Goal: Complete application form

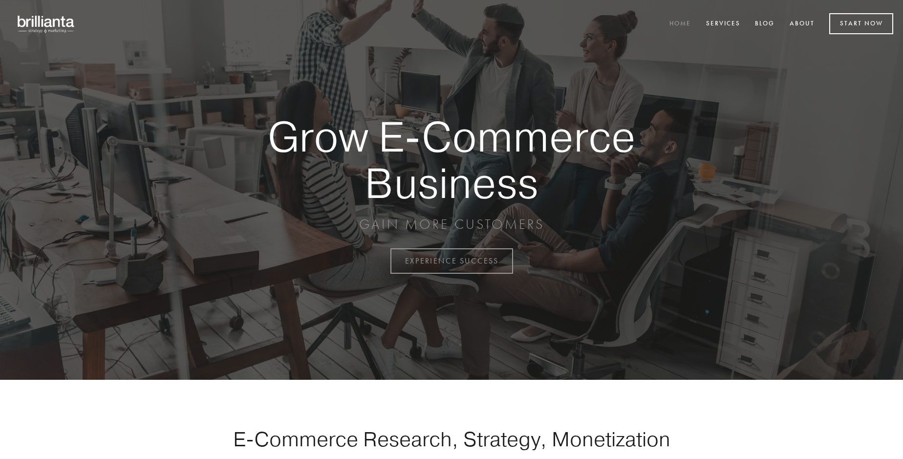
scroll to position [2561, 0]
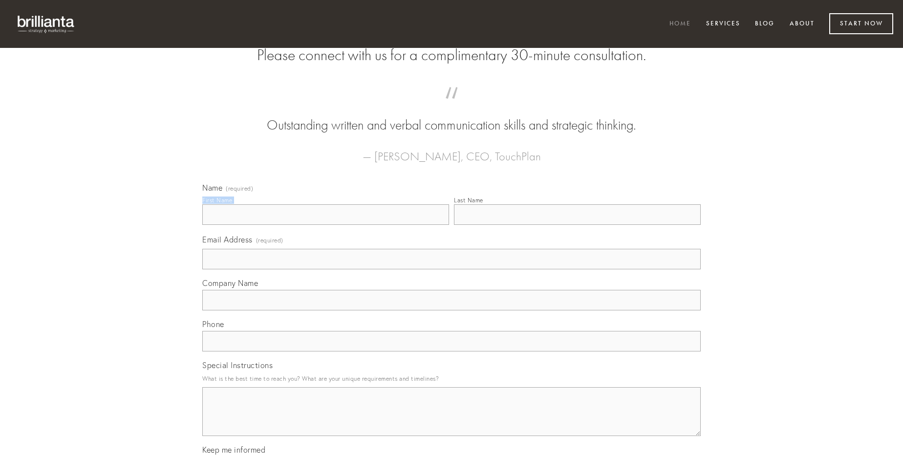
type input "[PERSON_NAME]"
click at [577, 225] on input "Last Name" at bounding box center [577, 214] width 247 height 21
type input "[PERSON_NAME]"
click at [451, 269] on input "Email Address (required)" at bounding box center [451, 259] width 498 height 21
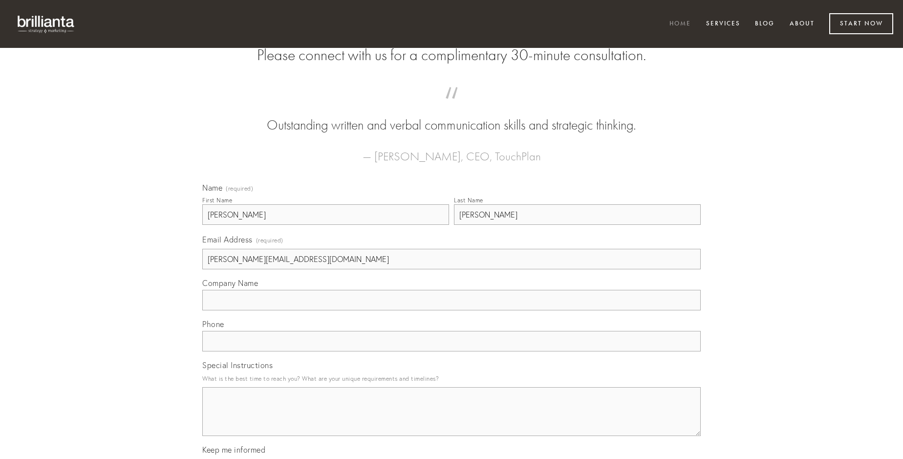
type input "[PERSON_NAME][EMAIL_ADDRESS][DOMAIN_NAME]"
click at [451, 310] on input "Company Name" at bounding box center [451, 300] width 498 height 21
type input "laudantium"
click at [451, 351] on input "text" at bounding box center [451, 341] width 498 height 21
click at [451, 420] on textarea "Special Instructions" at bounding box center [451, 411] width 498 height 49
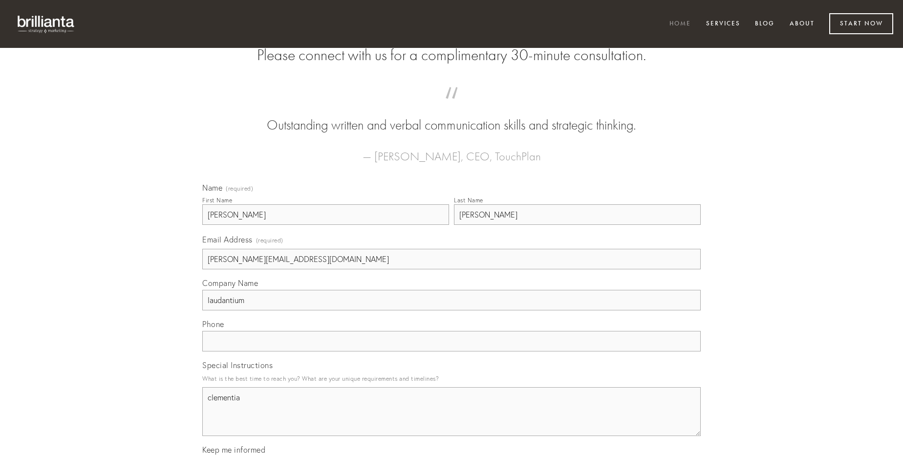
type textarea "clementia"
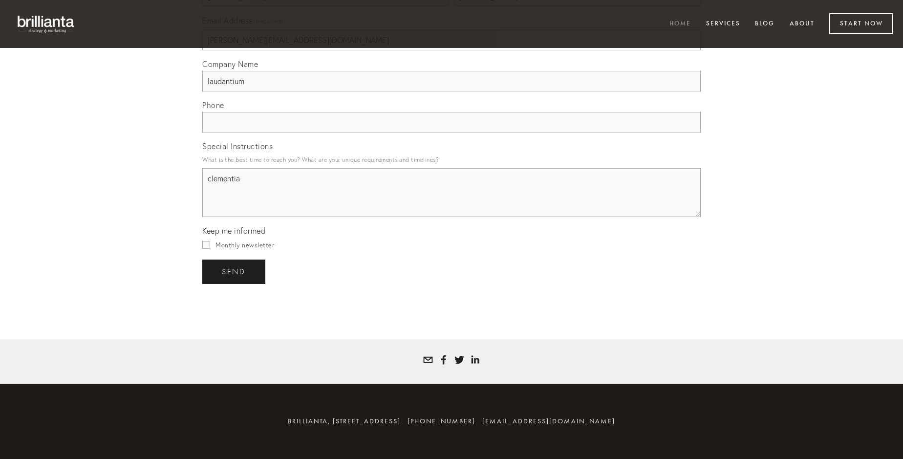
click at [234, 271] on span "send" at bounding box center [234, 271] width 24 height 9
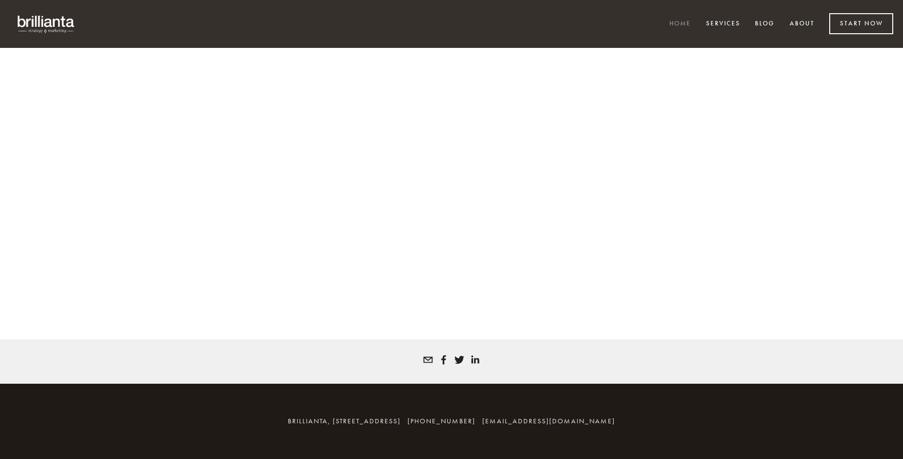
scroll to position [2548, 0]
